Goal: Task Accomplishment & Management: Manage account settings

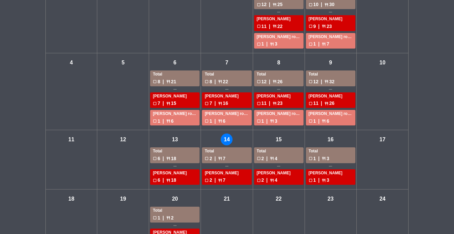
scroll to position [77, 0]
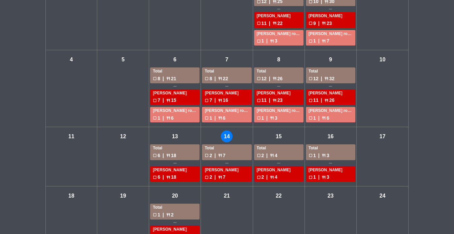
click at [239, 156] on div "check_box_outline_blank 2 | restaurant 7" at bounding box center [227, 155] width 44 height 8
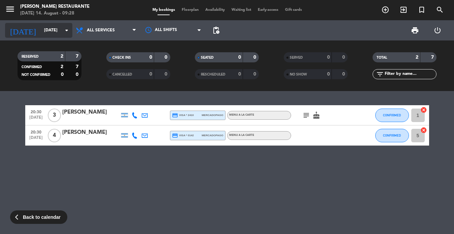
click at [60, 32] on input "[DATE]" at bounding box center [69, 30] width 57 height 11
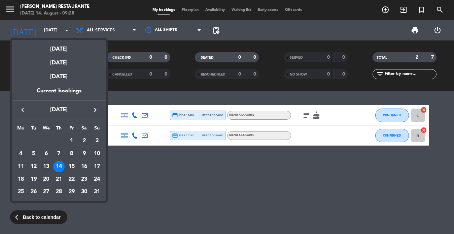
click at [46, 165] on div "13" at bounding box center [45, 166] width 11 height 11
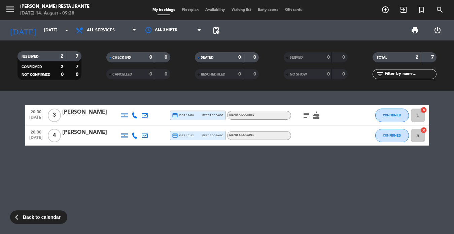
type input "[DATE]"
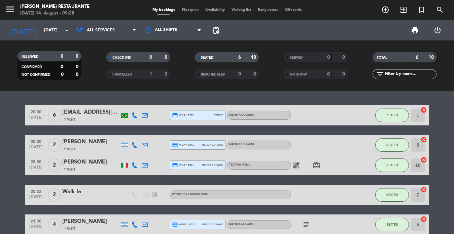
click at [317, 164] on icon "card_giftcard" at bounding box center [316, 165] width 8 height 8
click at [296, 165] on icon "healing" at bounding box center [296, 165] width 8 height 8
click at [315, 165] on icon "card_giftcard" at bounding box center [316, 165] width 8 height 8
click at [295, 166] on icon "healing" at bounding box center [296, 165] width 8 height 8
click at [317, 164] on icon "card_giftcard" at bounding box center [316, 165] width 8 height 8
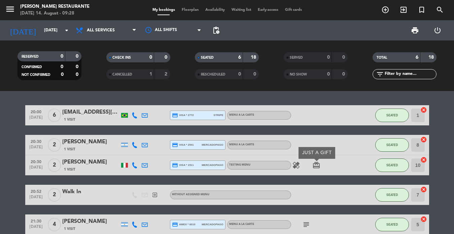
click at [298, 164] on icon "healing" at bounding box center [296, 165] width 8 height 8
click at [312, 166] on icon "card_giftcard" at bounding box center [316, 165] width 8 height 8
click at [295, 167] on icon "healing" at bounding box center [296, 165] width 8 height 8
click at [318, 168] on icon "card_giftcard" at bounding box center [316, 165] width 8 height 8
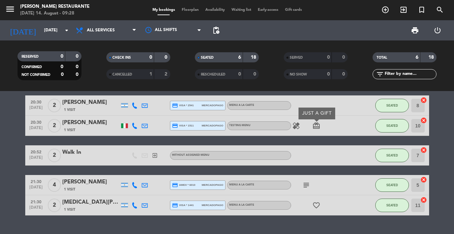
scroll to position [41, 0]
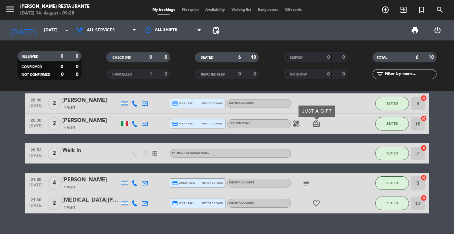
click at [308, 189] on div "subject" at bounding box center [321, 183] width 61 height 20
click at [308, 186] on icon "subject" at bounding box center [306, 183] width 8 height 8
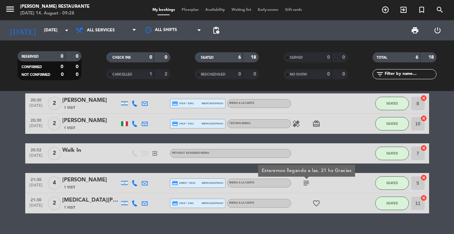
click at [331, 183] on div "subject Estaremos llegando a las. 21 hs Gracias" at bounding box center [321, 183] width 61 height 20
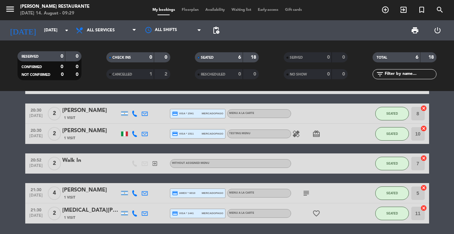
scroll to position [0, 0]
